Goal: Information Seeking & Learning: Learn about a topic

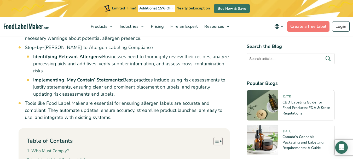
scroll to position [418, 0]
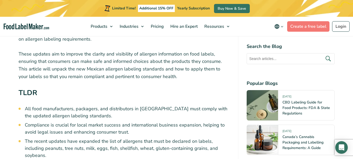
scroll to position [209, 0]
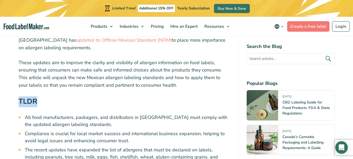
drag, startPoint x: 44, startPoint y: 93, endPoint x: 4, endPoint y: 88, distance: 39.7
copy strong "TLDR"
click at [136, 101] on h2 "TLDR" at bounding box center [124, 102] width 211 height 13
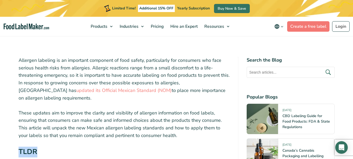
scroll to position [157, 0]
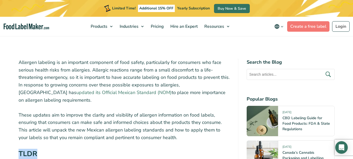
click at [172, 89] on link "updated its Official Mexican Standard (NOM)" at bounding box center [123, 92] width 95 height 6
